Goal: Task Accomplishment & Management: Complete application form

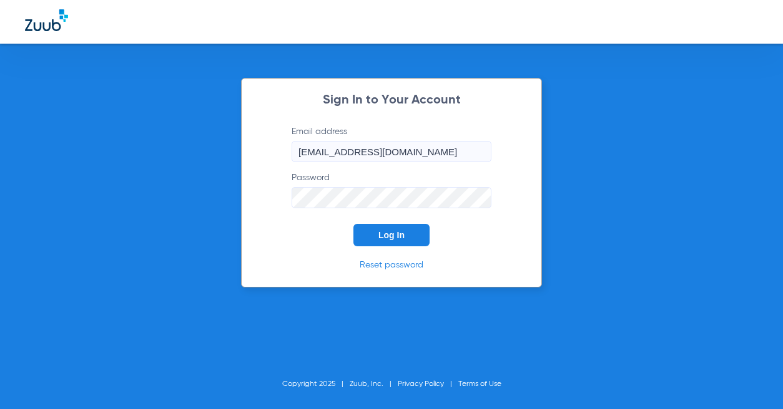
click at [376, 231] on button "Log In" at bounding box center [391, 235] width 76 height 22
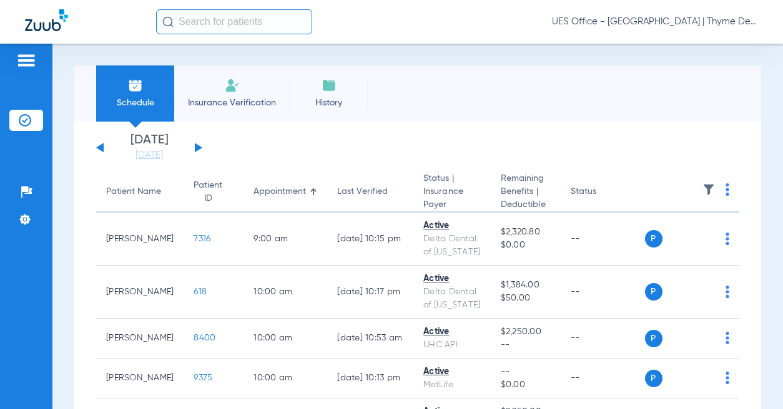
click at [237, 23] on input "text" at bounding box center [234, 21] width 156 height 25
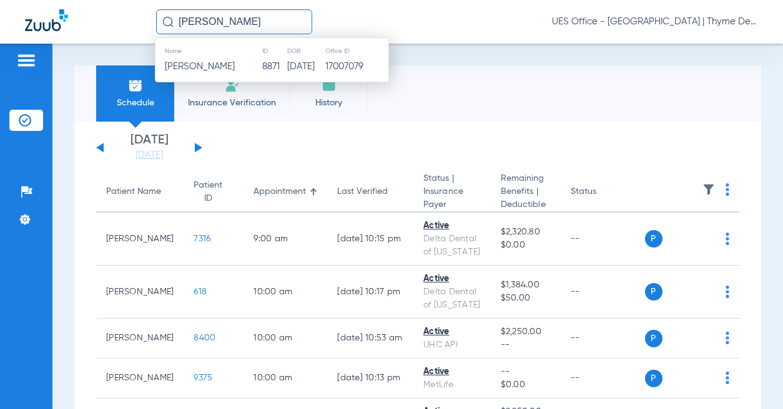
type input "[PERSON_NAME]"
click at [262, 64] on td "8871" at bounding box center [274, 66] width 25 height 17
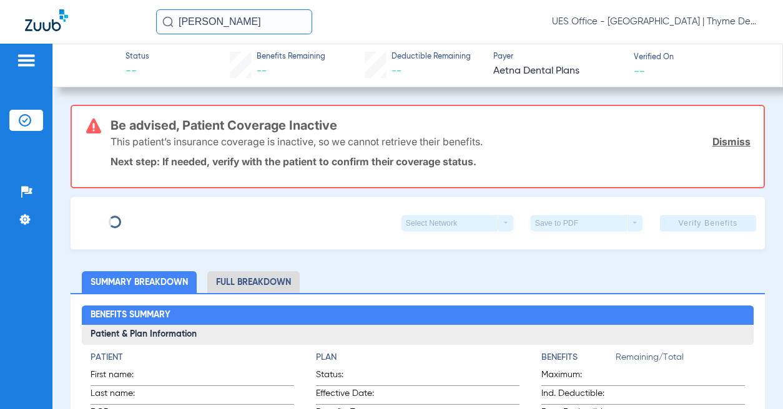
type input "[PERSON_NAME]"
type input "Price"
type input "[DATE]"
type input "W294929342"
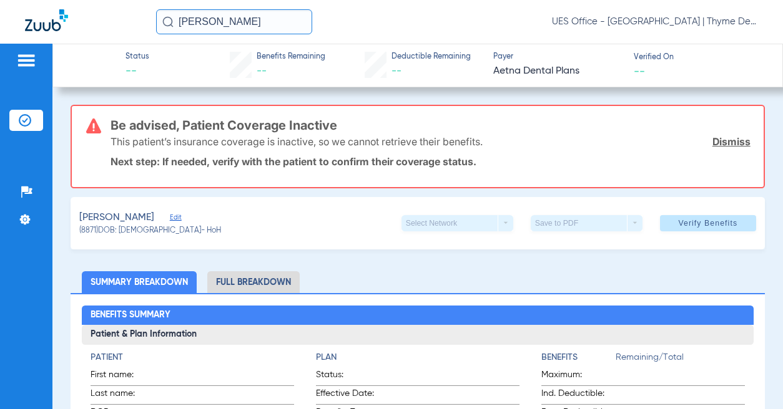
click at [170, 218] on span "Edit" at bounding box center [175, 219] width 11 height 12
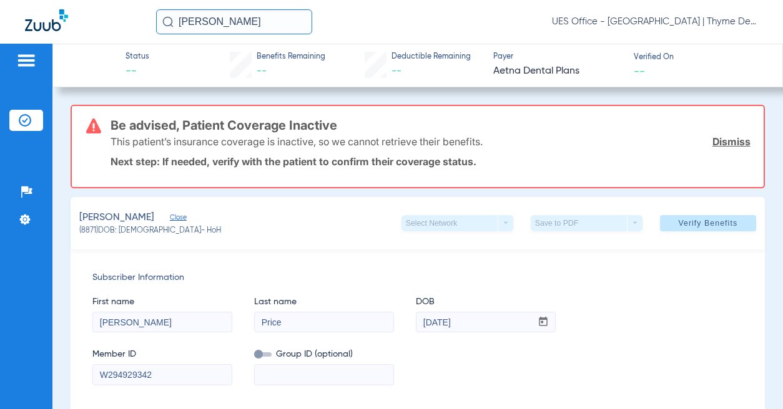
click at [663, 219] on span at bounding box center [708, 223] width 96 height 30
